Goal: Find specific page/section: Find specific page/section

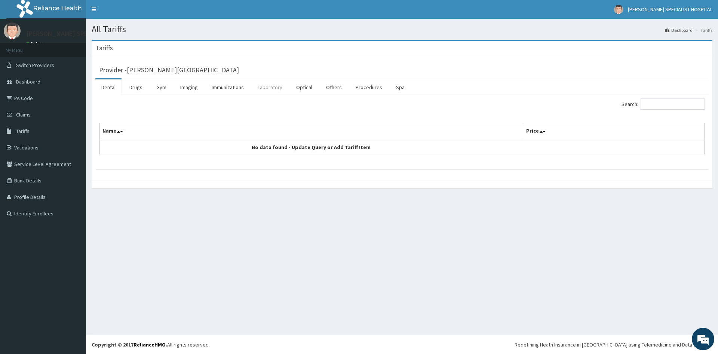
click at [268, 86] on link "Laboratory" at bounding box center [270, 87] width 37 height 16
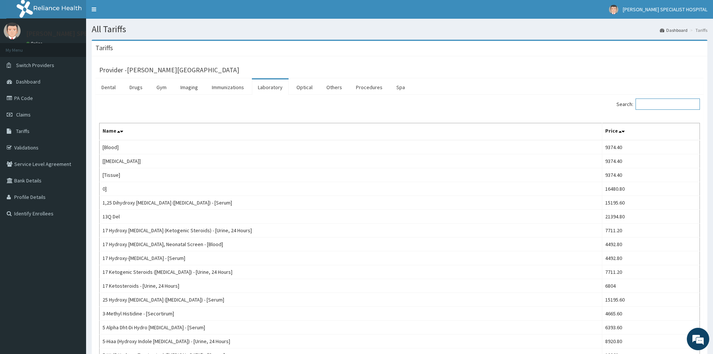
click at [655, 102] on input "Search:" at bounding box center [667, 103] width 64 height 11
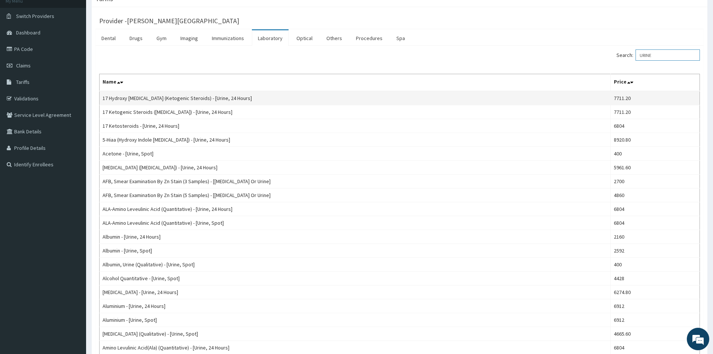
scroll to position [39, 0]
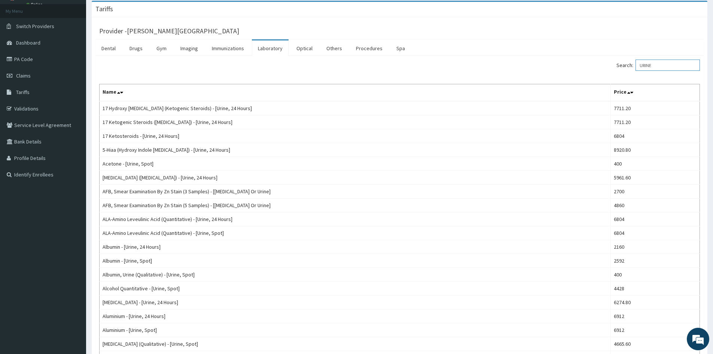
click at [663, 62] on input "URINE" at bounding box center [667, 64] width 64 height 11
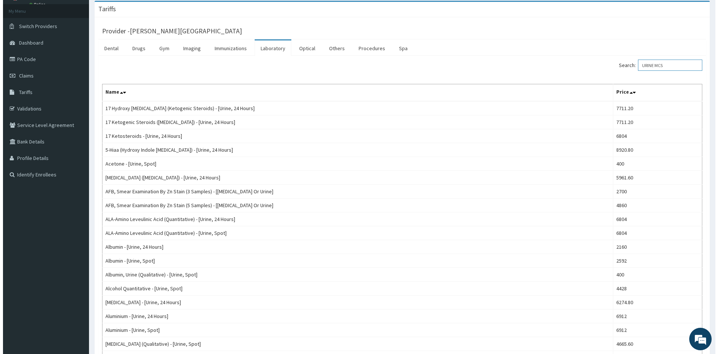
scroll to position [0, 0]
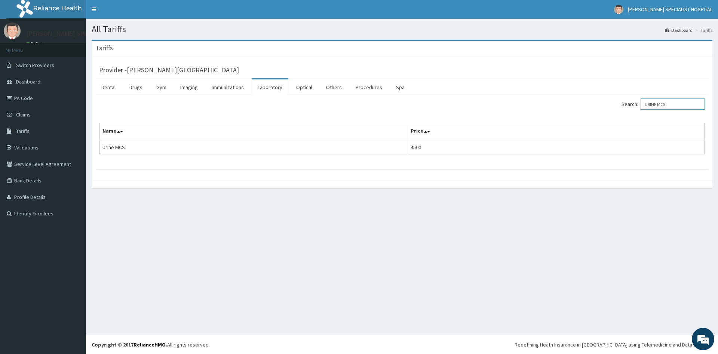
type input "URINE MCS"
click at [25, 98] on link "PA Code" at bounding box center [43, 98] width 86 height 16
